Goal: Navigation & Orientation: Find specific page/section

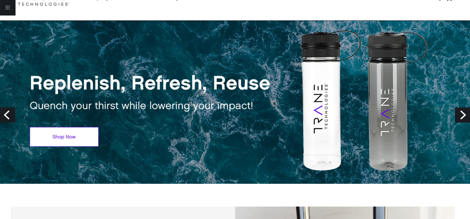
scroll to position [37, 0]
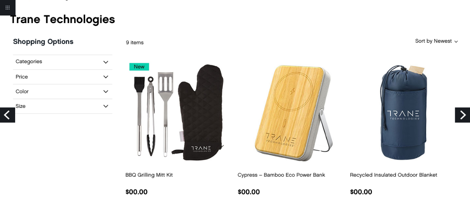
scroll to position [77, 0]
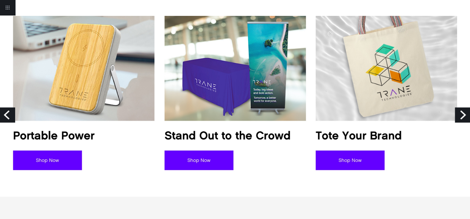
scroll to position [599, 0]
